Goal: Information Seeking & Learning: Learn about a topic

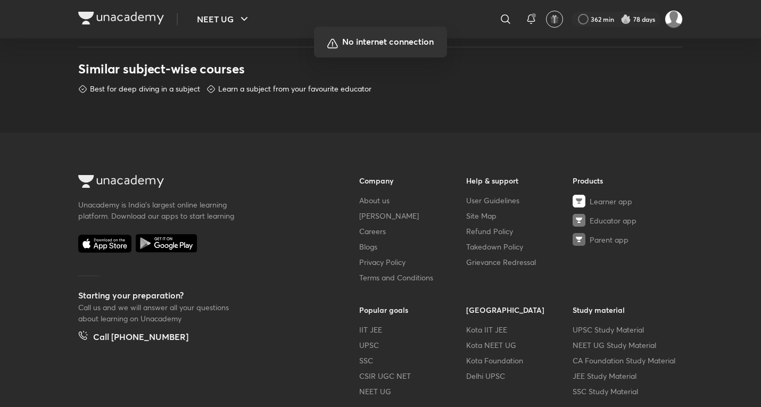
scroll to position [532, 0]
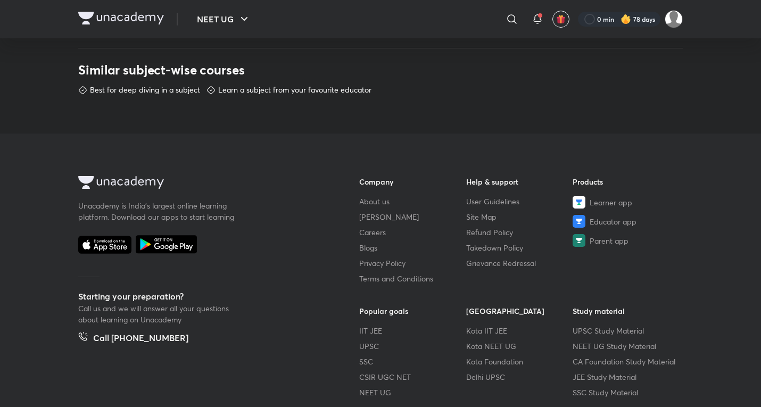
scroll to position [532, 0]
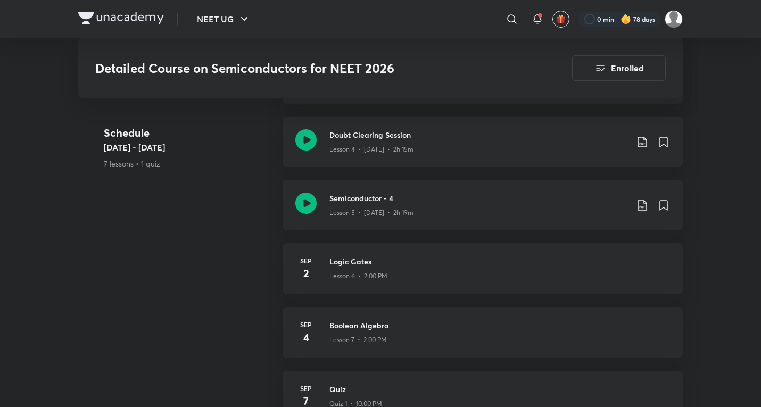
scroll to position [709, 0]
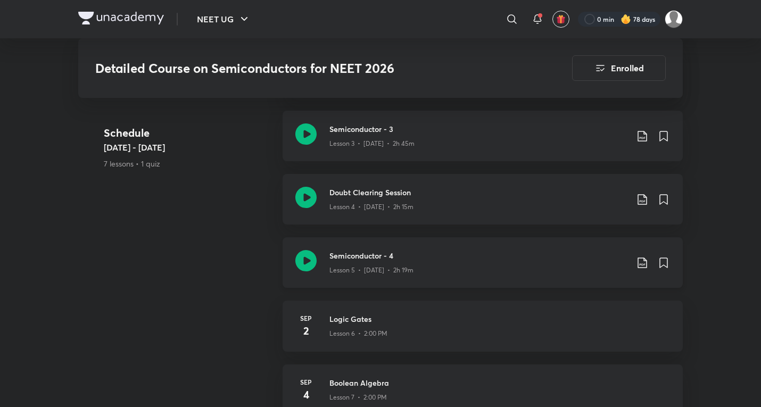
click at [405, 266] on p "Lesson 5 • Aug 26 • 2h 19m" at bounding box center [371, 271] width 84 height 10
